Goal: Task Accomplishment & Management: Complete application form

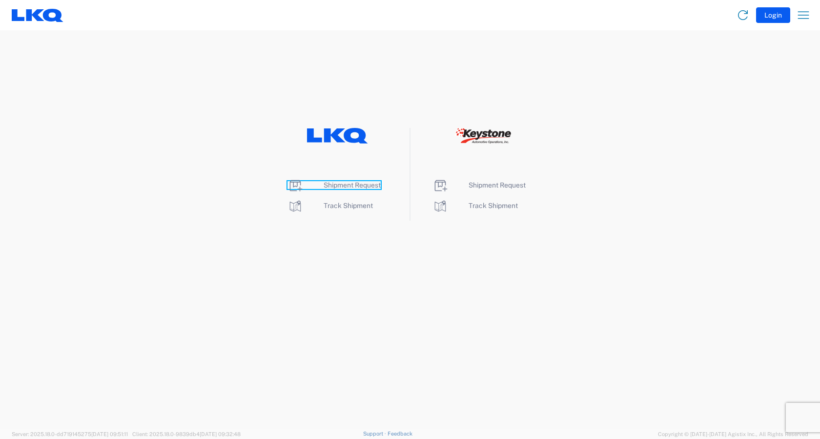
click at [360, 183] on span "Shipment Request" at bounding box center [351, 185] width 57 height 8
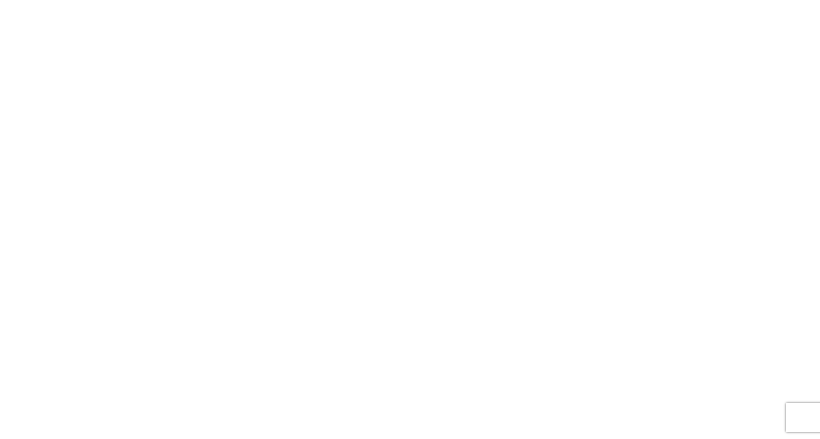
select select "FULL"
select select "LBS"
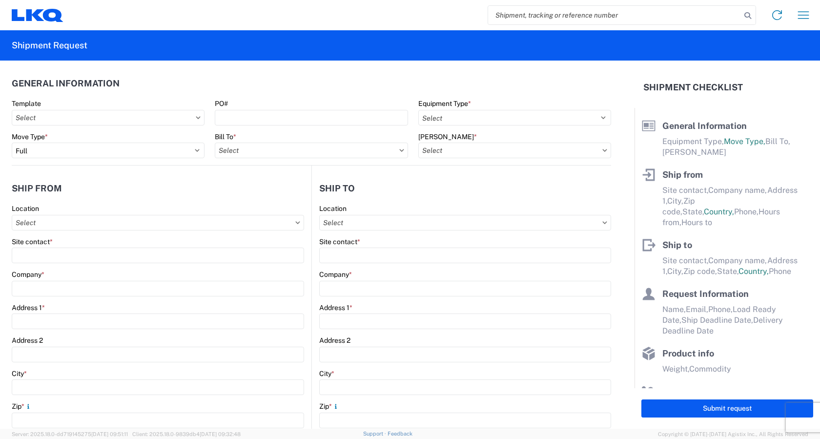
click at [579, 14] on input "search" at bounding box center [614, 15] width 253 height 19
type input "56795988"
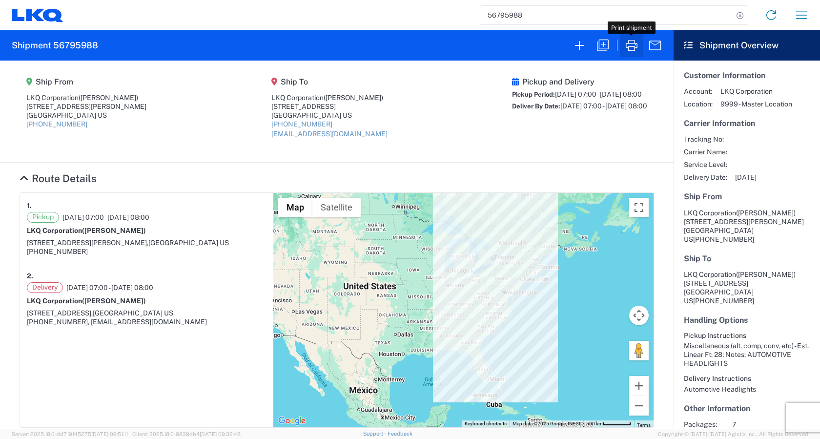
click at [624, 48] on icon "button" at bounding box center [631, 46] width 16 height 16
